Goal: Information Seeking & Learning: Learn about a topic

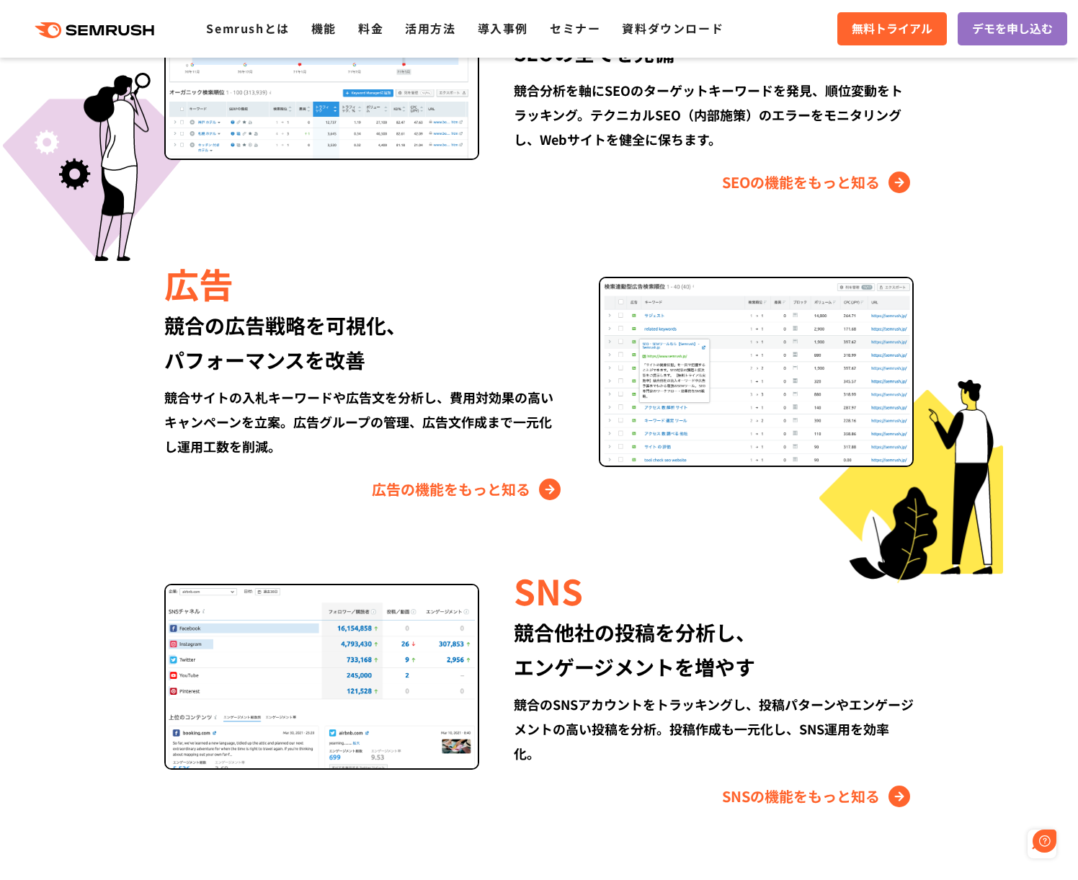
scroll to position [1065, 0]
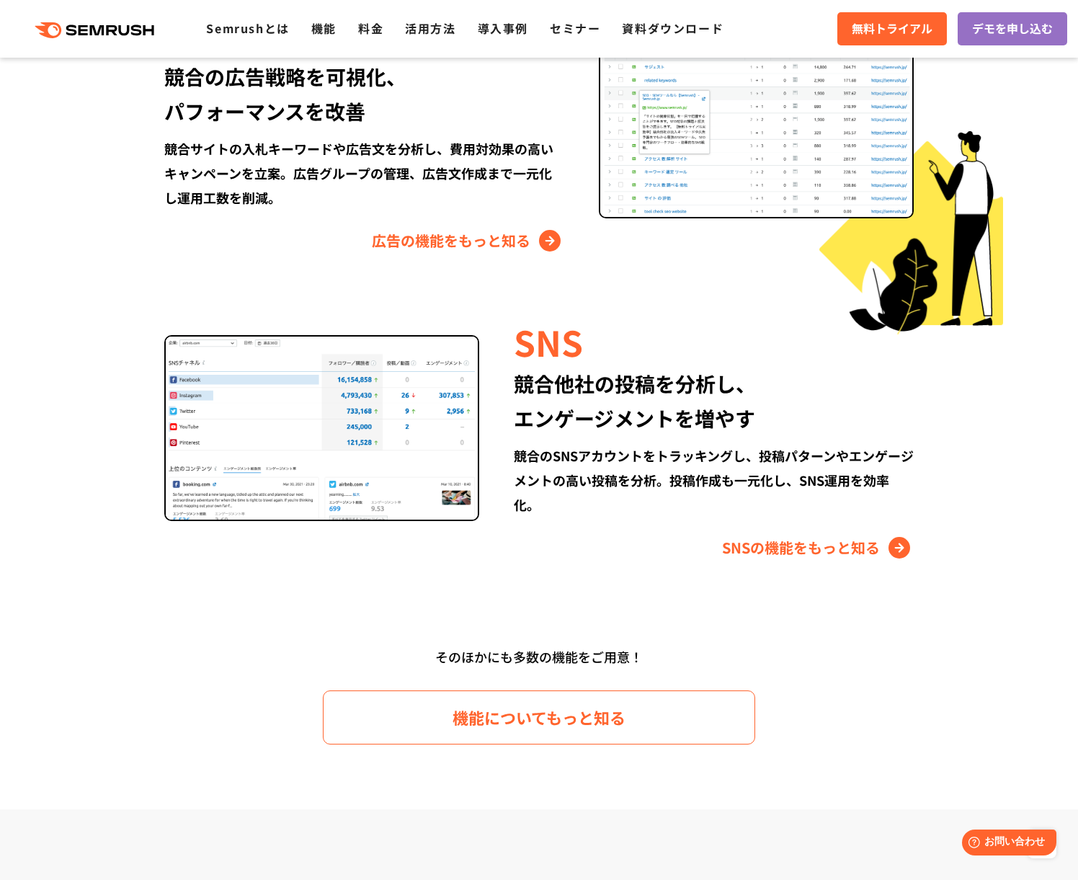
scroll to position [1798, 0]
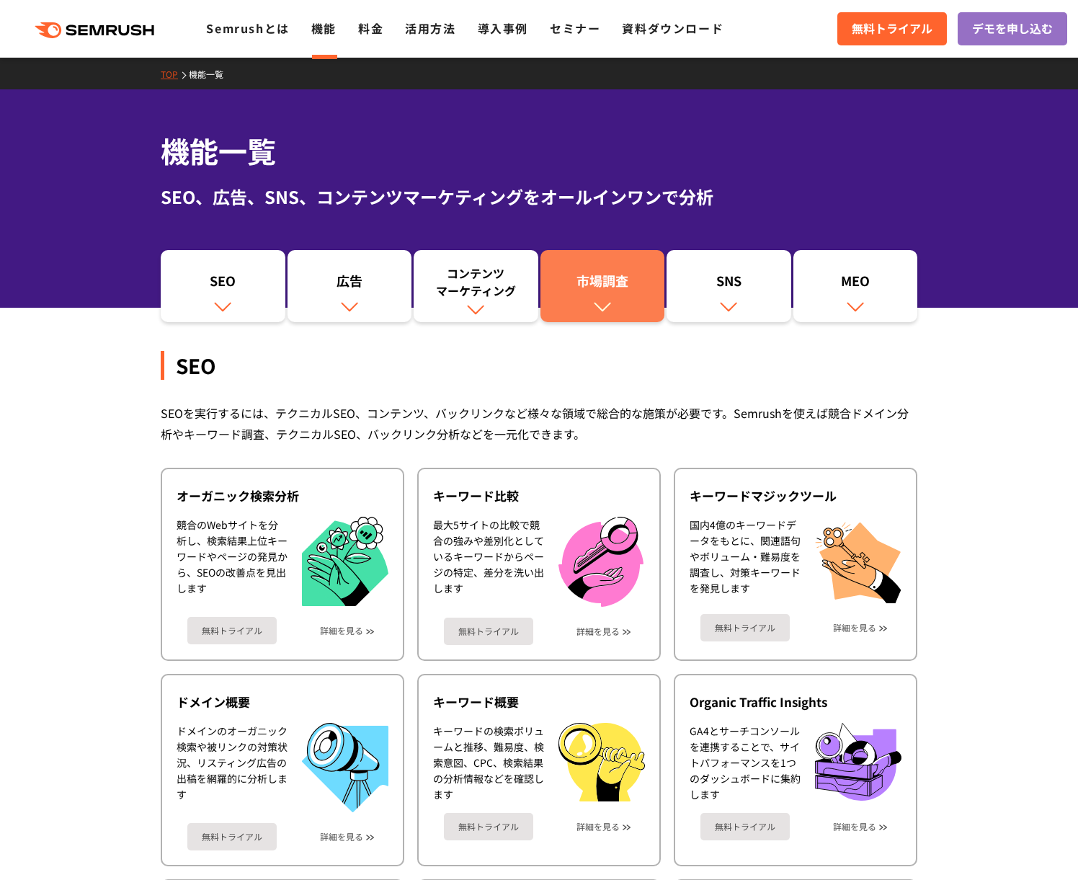
click at [589, 312] on link "市場調査" at bounding box center [602, 286] width 125 height 72
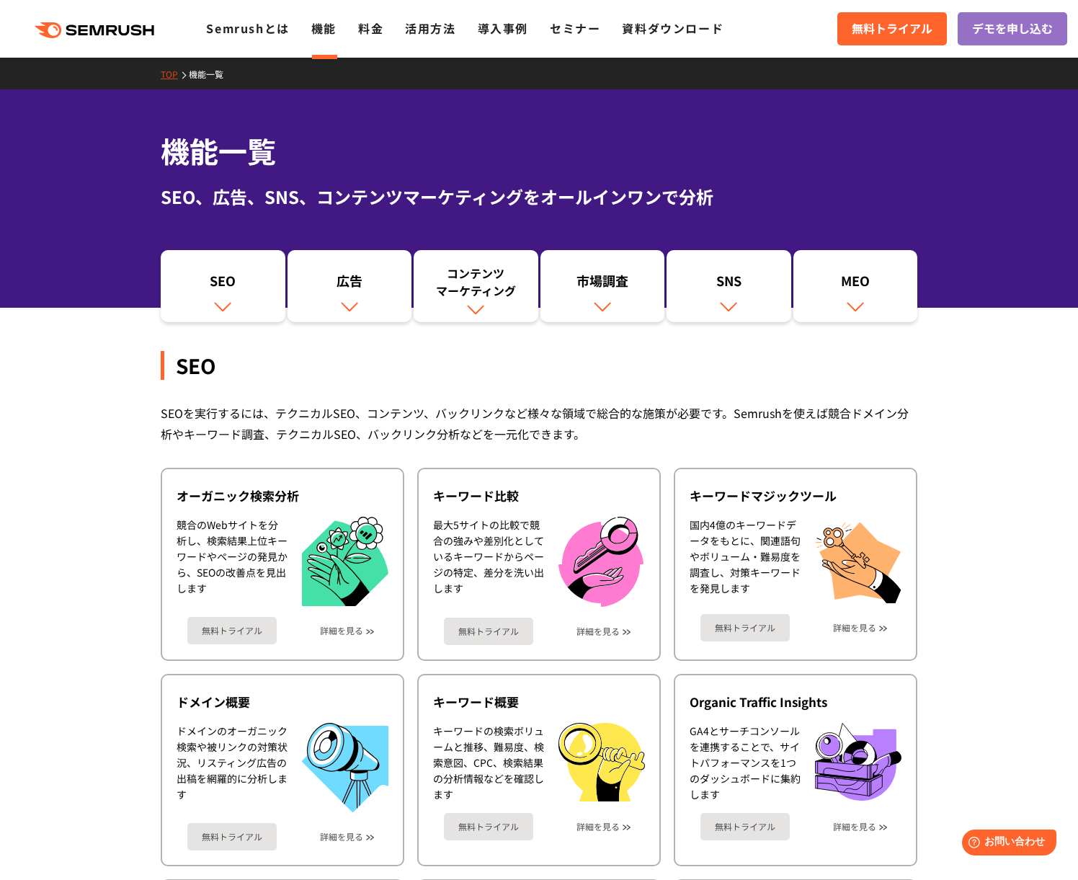
click at [876, 322] on div "SEO SEOを実行するには、テクニカルSEO、コンテンツ、バックリンクなど様々な領域で総合的な施策が必要です。Semrushを使えば競合ドメイン分析やキーワ…" at bounding box center [539, 815] width 757 height 986
click at [361, 32] on link "料金" at bounding box center [370, 27] width 25 height 17
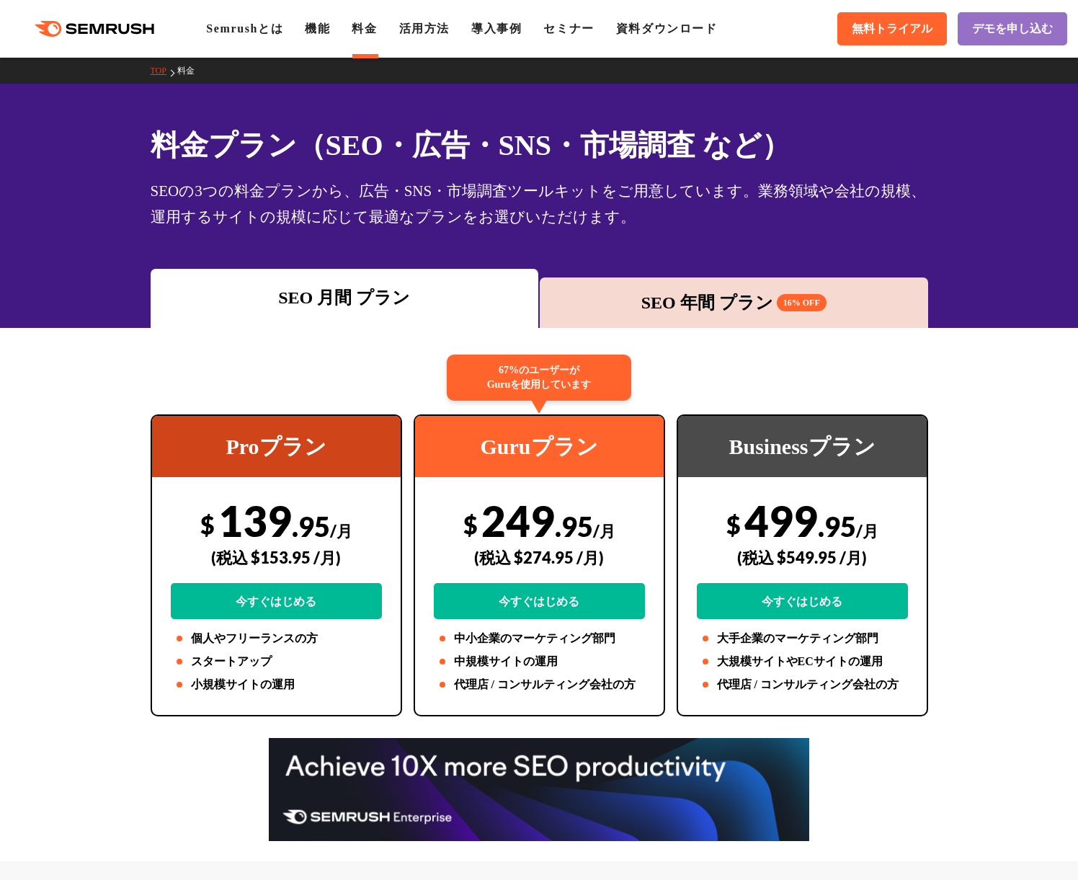
click at [330, 27] on link "機能" at bounding box center [317, 28] width 25 height 12
